Goal: Navigation & Orientation: Find specific page/section

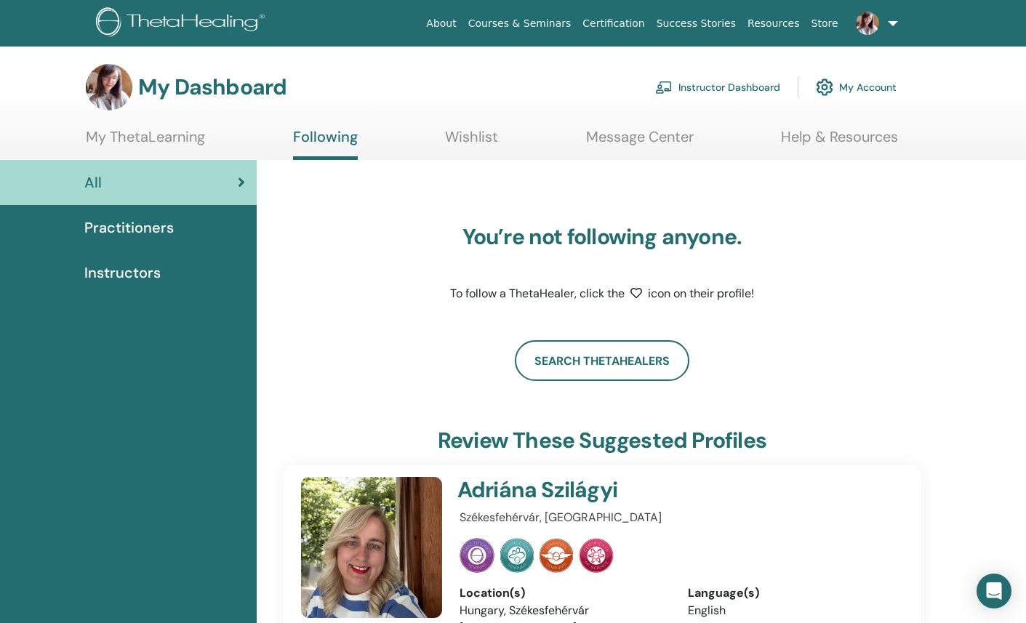
click at [129, 275] on span "Instructors" at bounding box center [122, 273] width 76 height 22
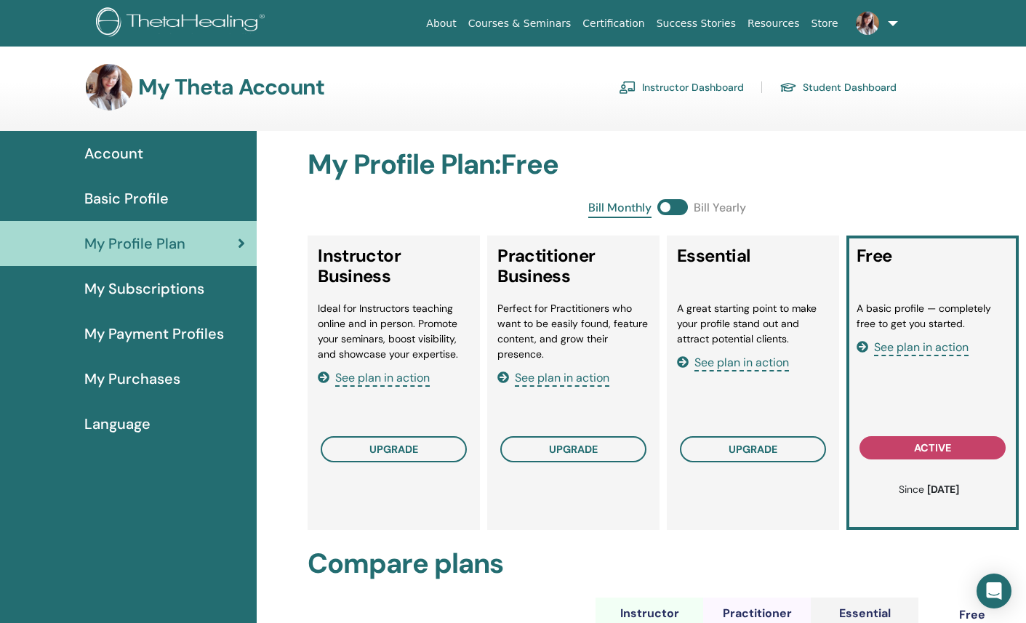
click at [481, 122] on section "My Theta Account Instructor Dashboard Student Dashboard" at bounding box center [513, 97] width 1026 height 67
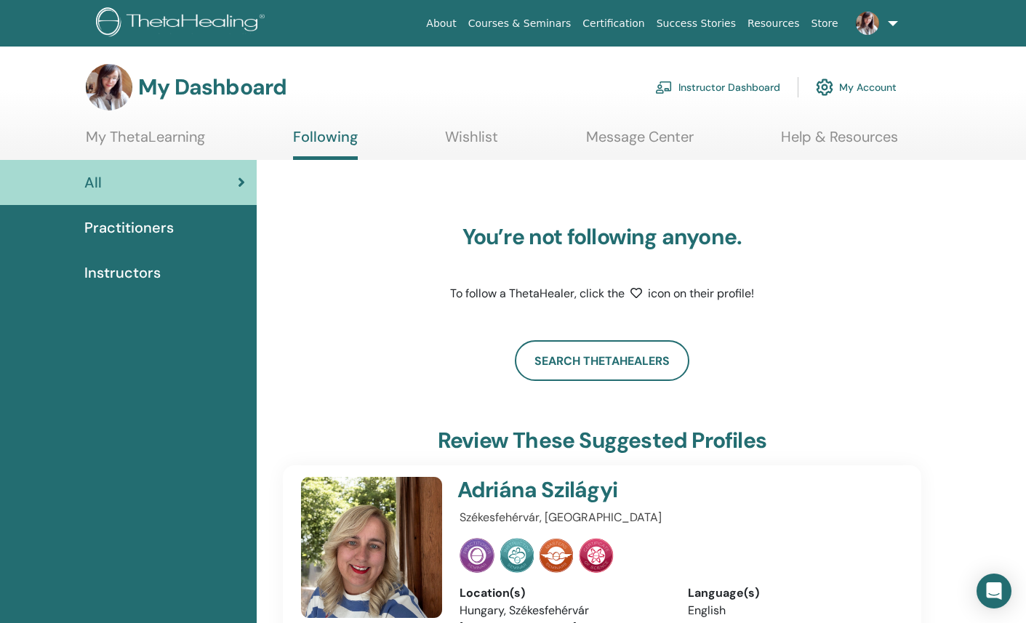
click at [889, 23] on link at bounding box center [874, 23] width 60 height 47
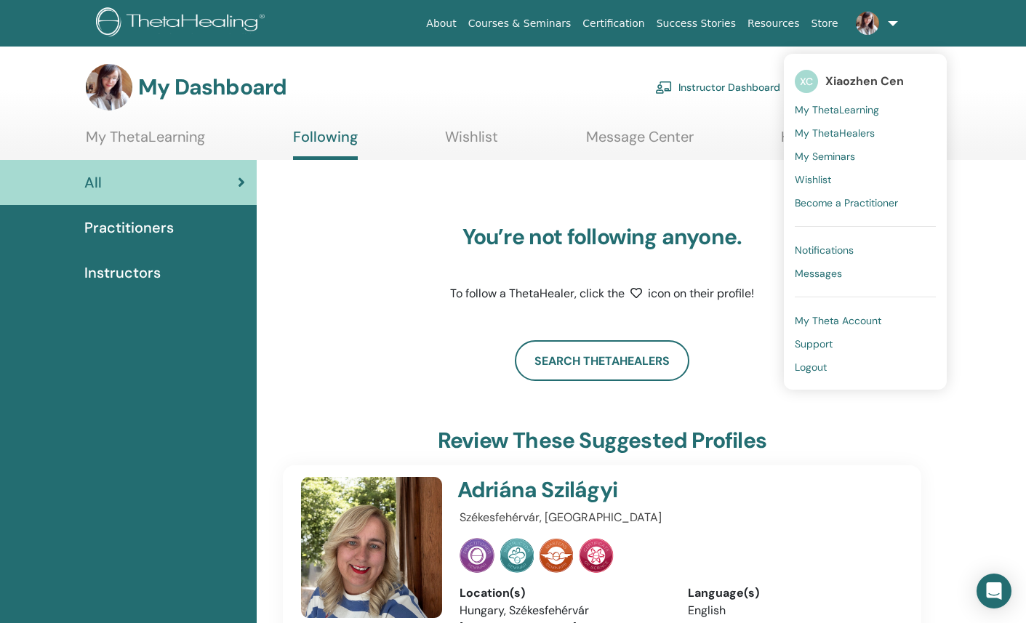
click at [840, 134] on span "My ThetaHealers" at bounding box center [835, 133] width 80 height 13
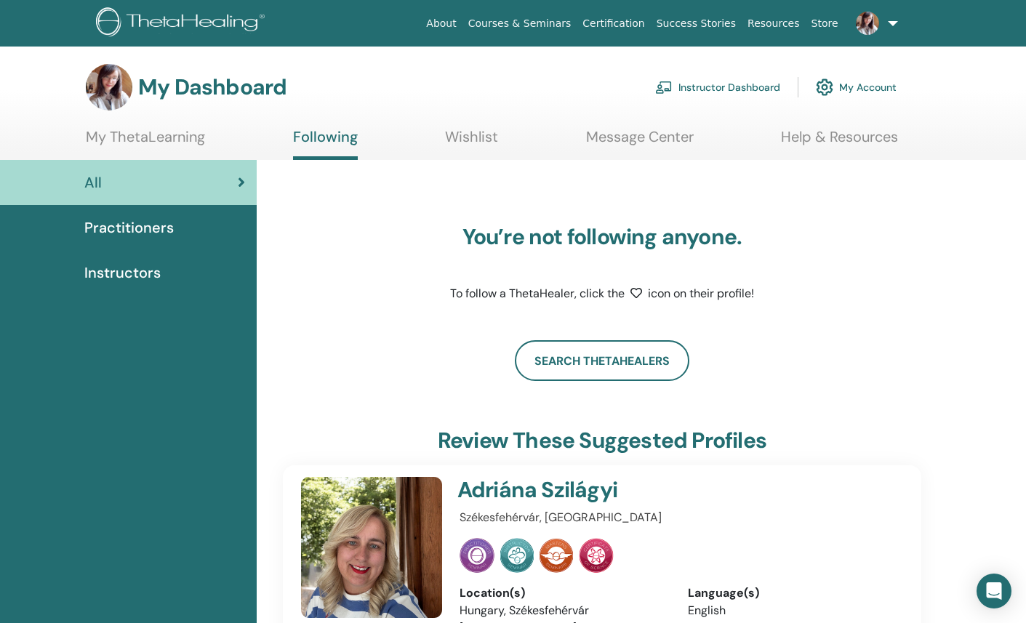
click at [885, 30] on link at bounding box center [874, 23] width 60 height 47
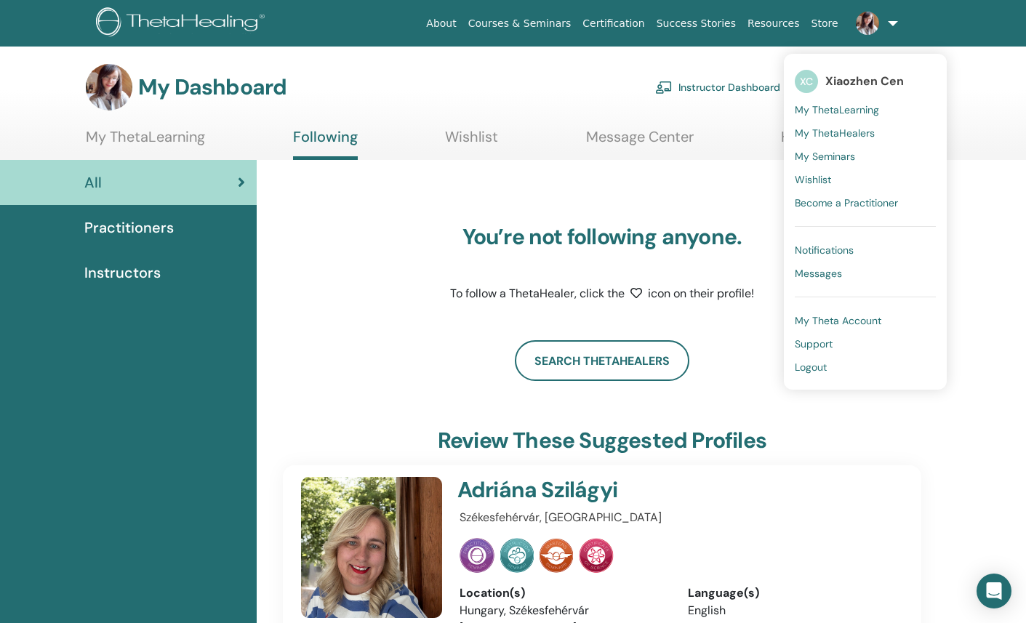
click at [849, 114] on span "My ThetaLearning" at bounding box center [837, 109] width 84 height 13
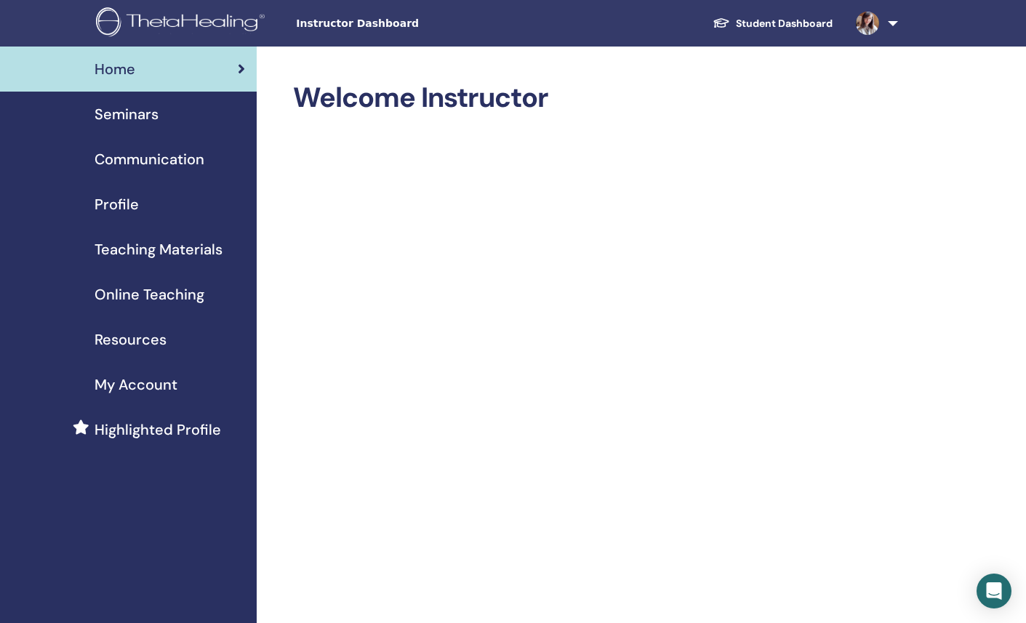
click at [193, 252] on span "Teaching Materials" at bounding box center [159, 250] width 128 height 22
click at [150, 340] on span "Resources" at bounding box center [131, 340] width 72 height 22
click at [150, 299] on span "Online Teaching" at bounding box center [150, 295] width 110 height 22
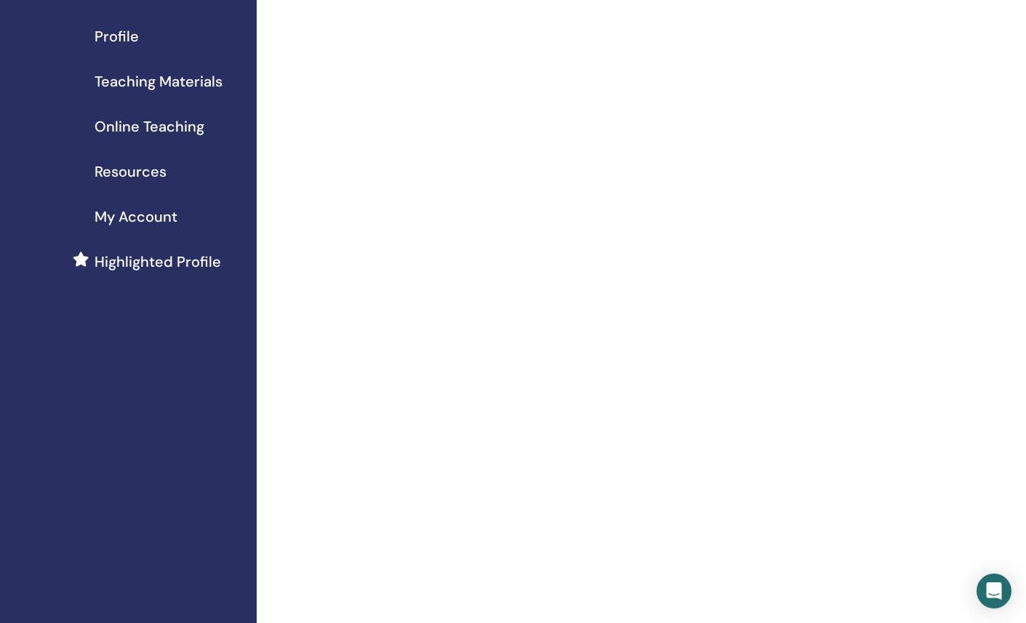
scroll to position [436, 0]
